Goal: Information Seeking & Learning: Understand process/instructions

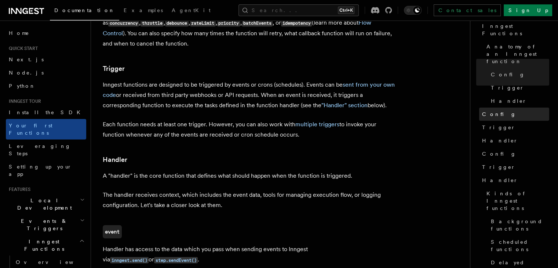
scroll to position [39, 0]
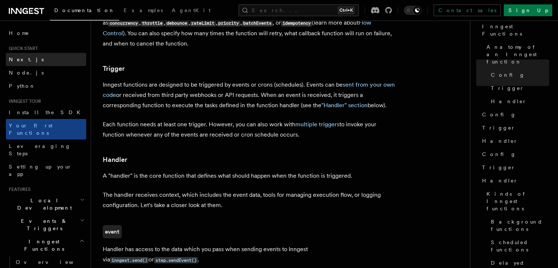
click at [8, 62] on link "Next.js" at bounding box center [46, 59] width 80 height 13
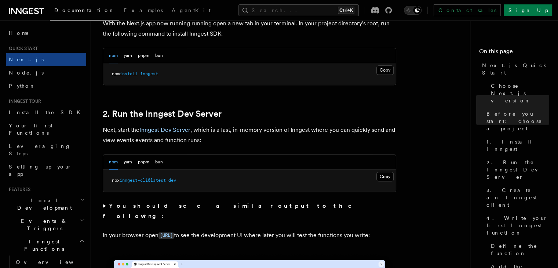
scroll to position [436, 0]
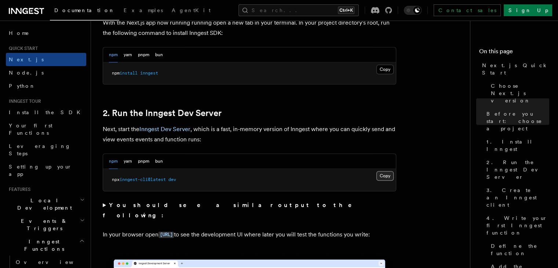
click at [386, 173] on button "Copy Copied" at bounding box center [384, 176] width 17 height 10
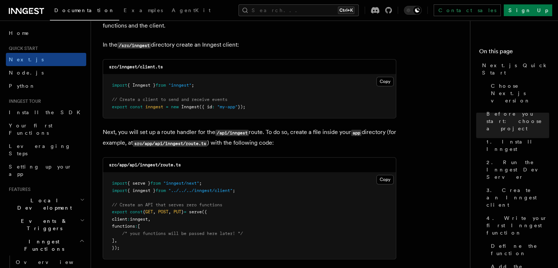
scroll to position [936, 0]
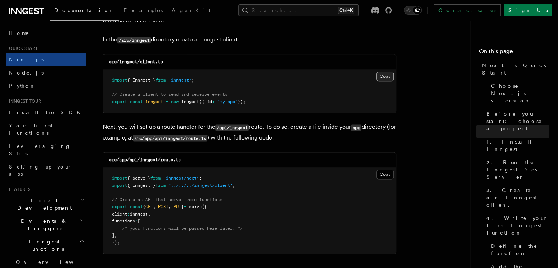
click at [379, 74] on button "Copy Copied" at bounding box center [384, 76] width 17 height 10
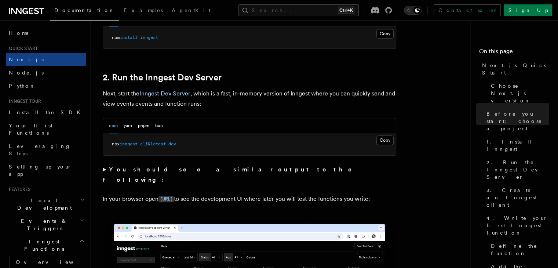
scroll to position [472, 0]
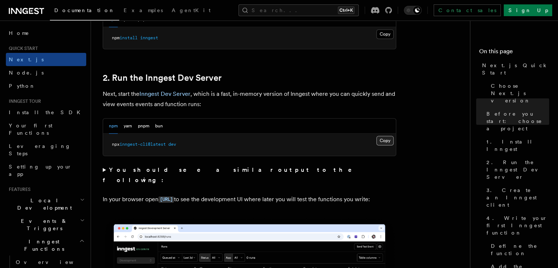
click at [380, 141] on button "Copy Copied" at bounding box center [384, 141] width 17 height 10
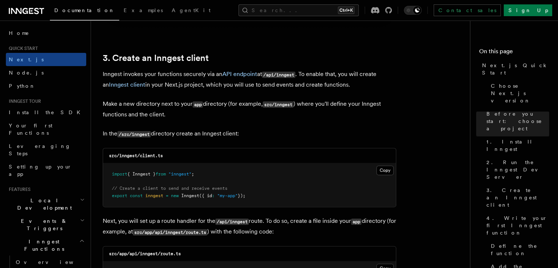
scroll to position [927, 0]
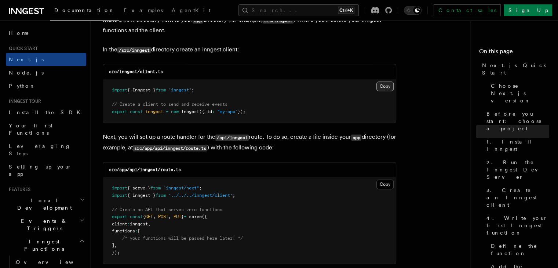
click at [383, 87] on button "Copy Copied" at bounding box center [384, 86] width 17 height 10
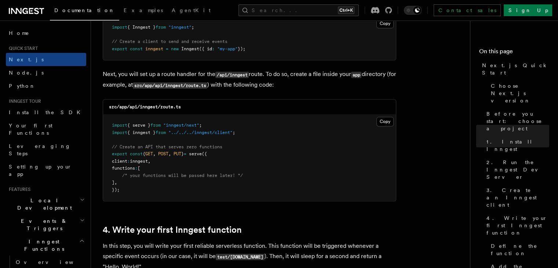
scroll to position [990, 0]
click at [378, 121] on button "Copy Copied" at bounding box center [384, 121] width 17 height 10
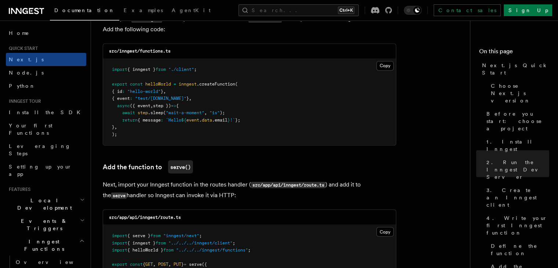
scroll to position [1319, 0]
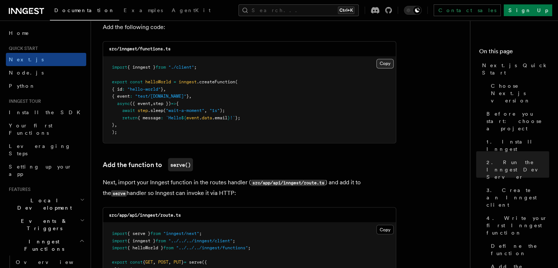
click at [379, 65] on button "Copy Copied" at bounding box center [384, 64] width 17 height 10
